Goal: Task Accomplishment & Management: Use online tool/utility

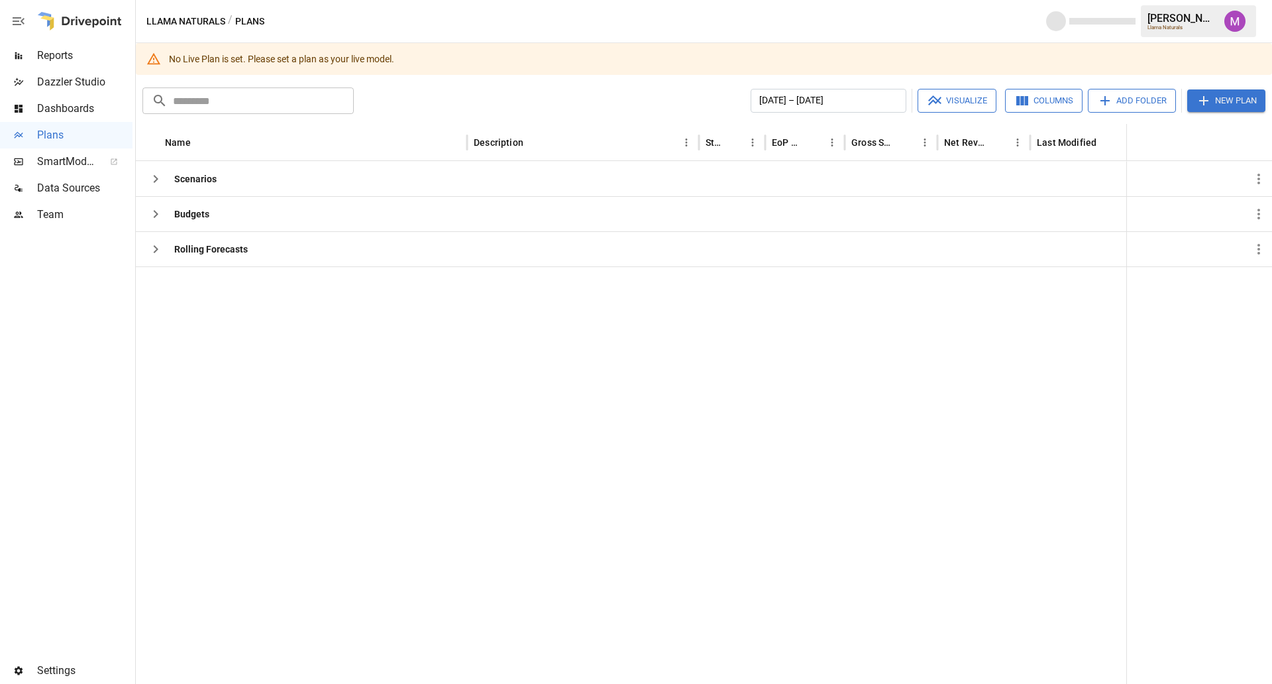
click at [74, 193] on span "Data Sources" at bounding box center [84, 188] width 95 height 16
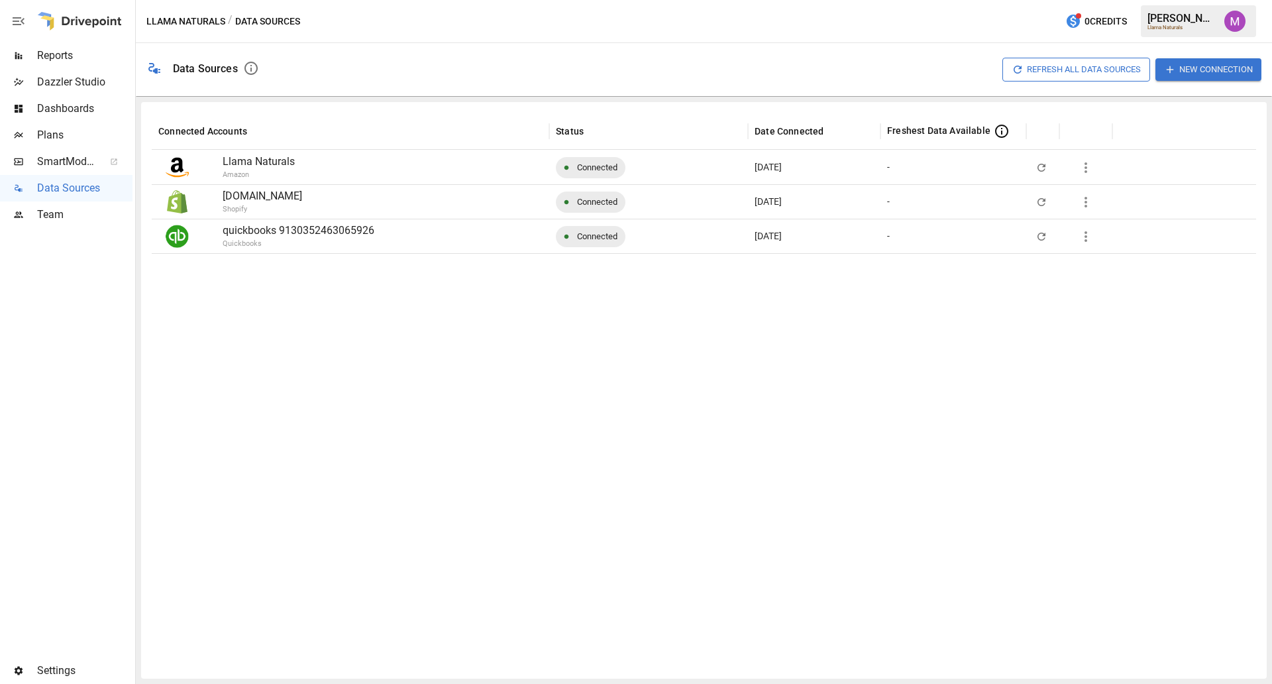
click at [1077, 238] on button "button" at bounding box center [1086, 236] width 26 height 26
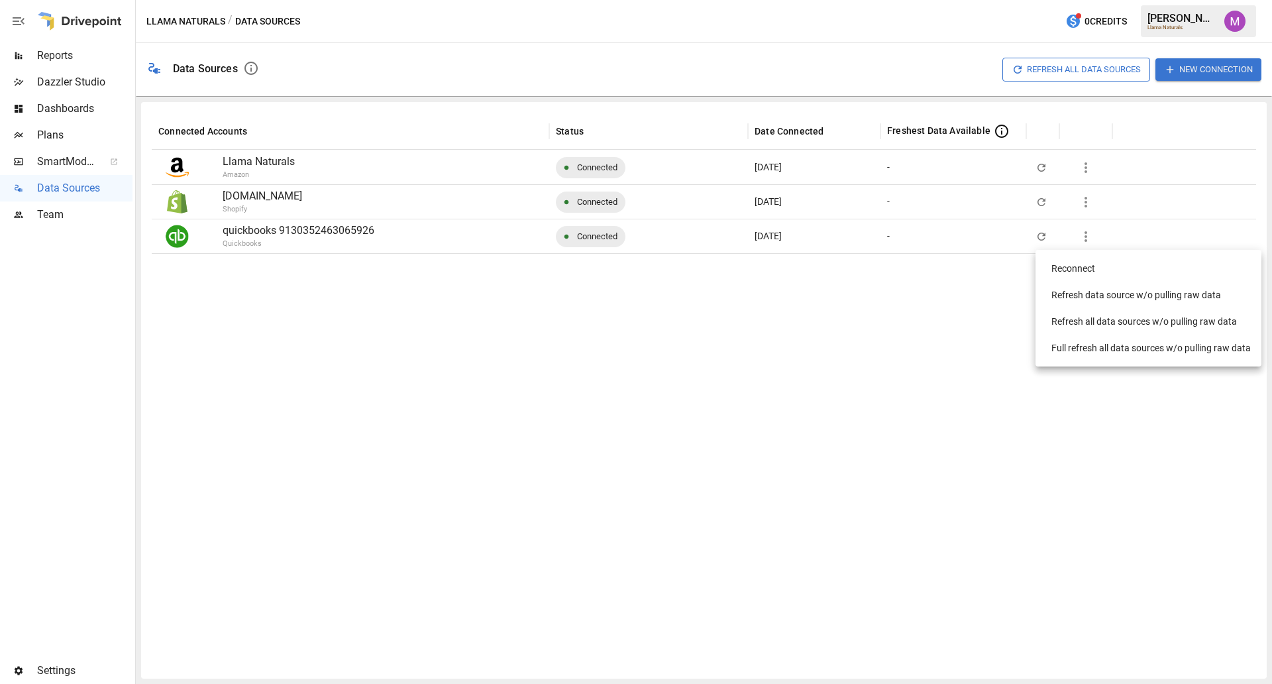
click at [1129, 350] on div "Full refresh all data sources w/o pulling raw data" at bounding box center [1150, 348] width 199 height 14
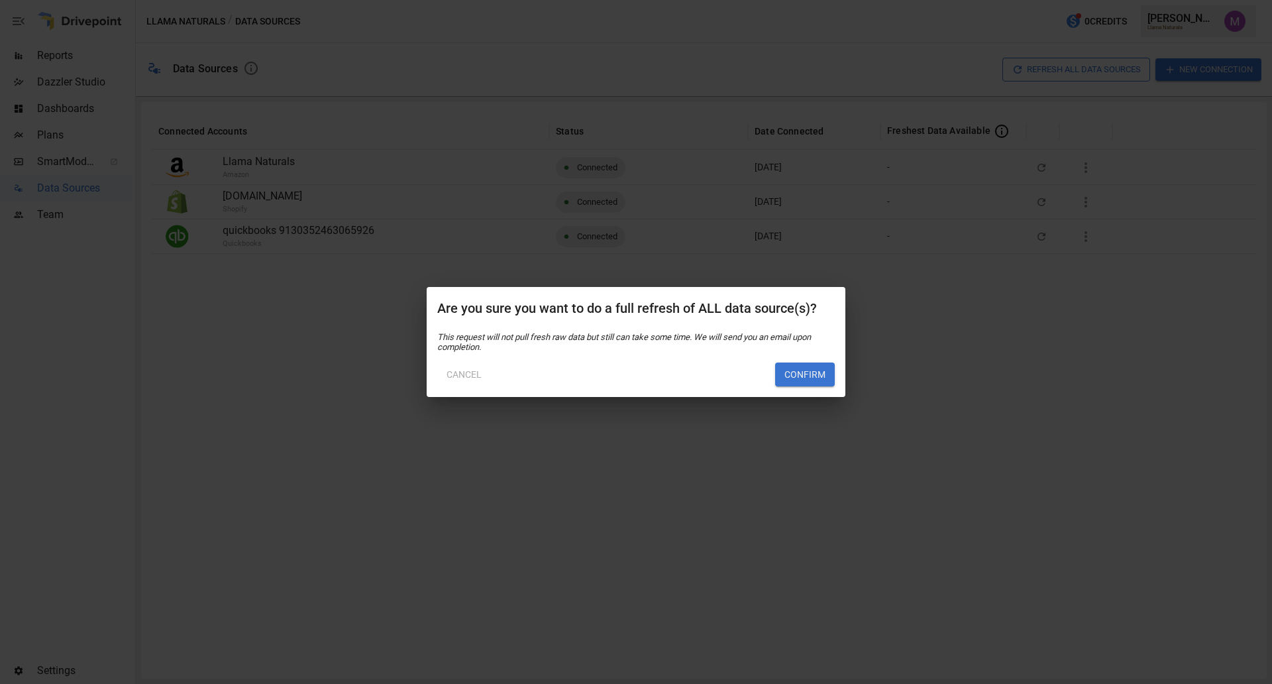
click at [798, 368] on button "Confirm" at bounding box center [805, 374] width 60 height 24
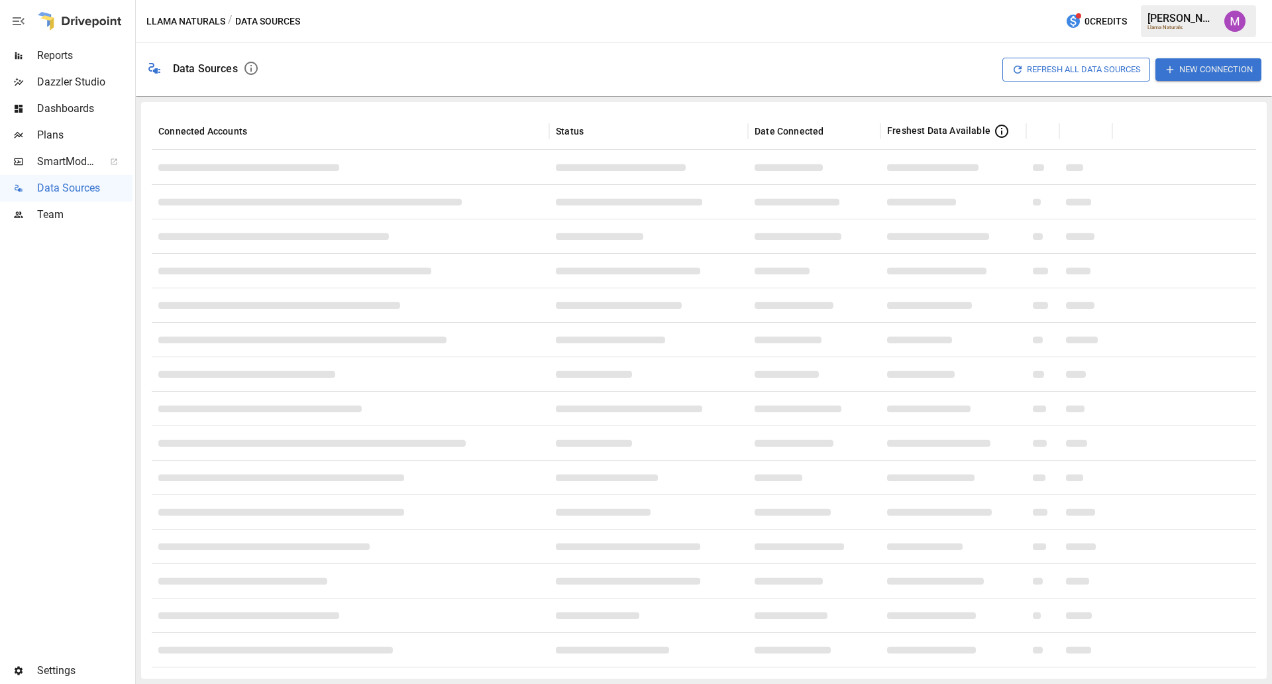
click at [76, 131] on span "Plans" at bounding box center [84, 135] width 95 height 16
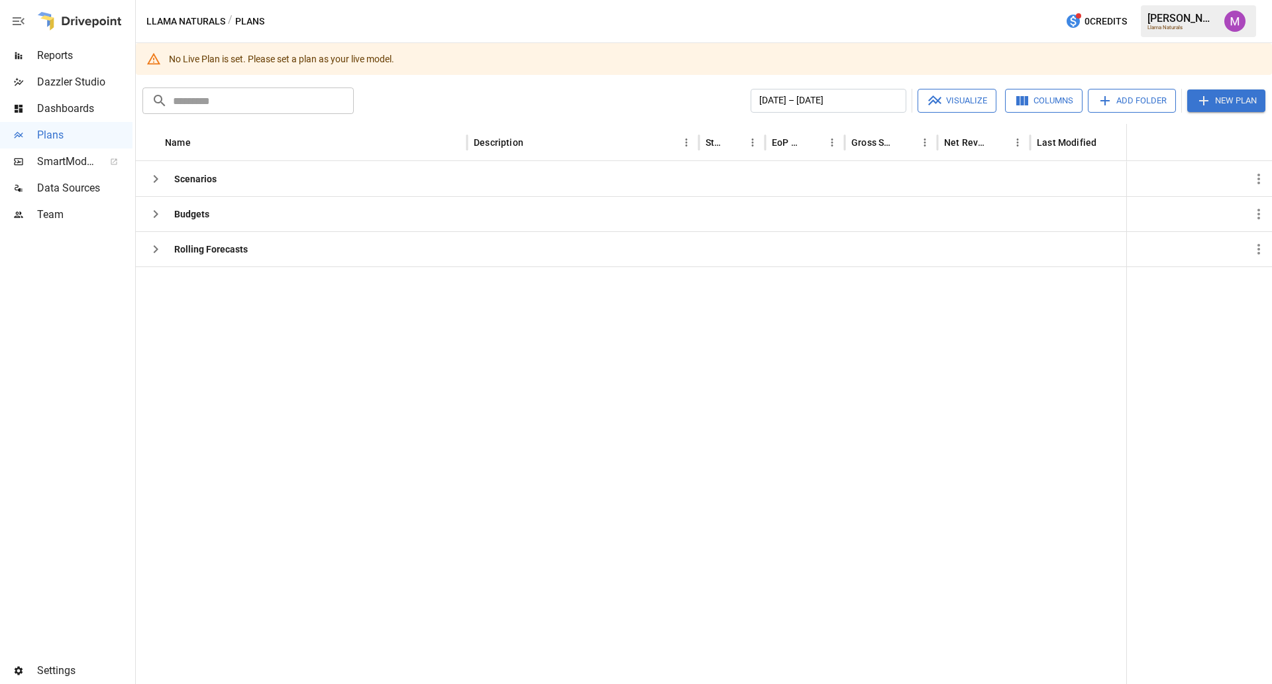
click at [390, 445] on div at bounding box center [666, 474] width 1060 height 417
drag, startPoint x: 645, startPoint y: 453, endPoint x: 613, endPoint y: 422, distance: 44.0
click at [645, 452] on div at bounding box center [666, 474] width 1060 height 417
